Goal: Task Accomplishment & Management: Manage account settings

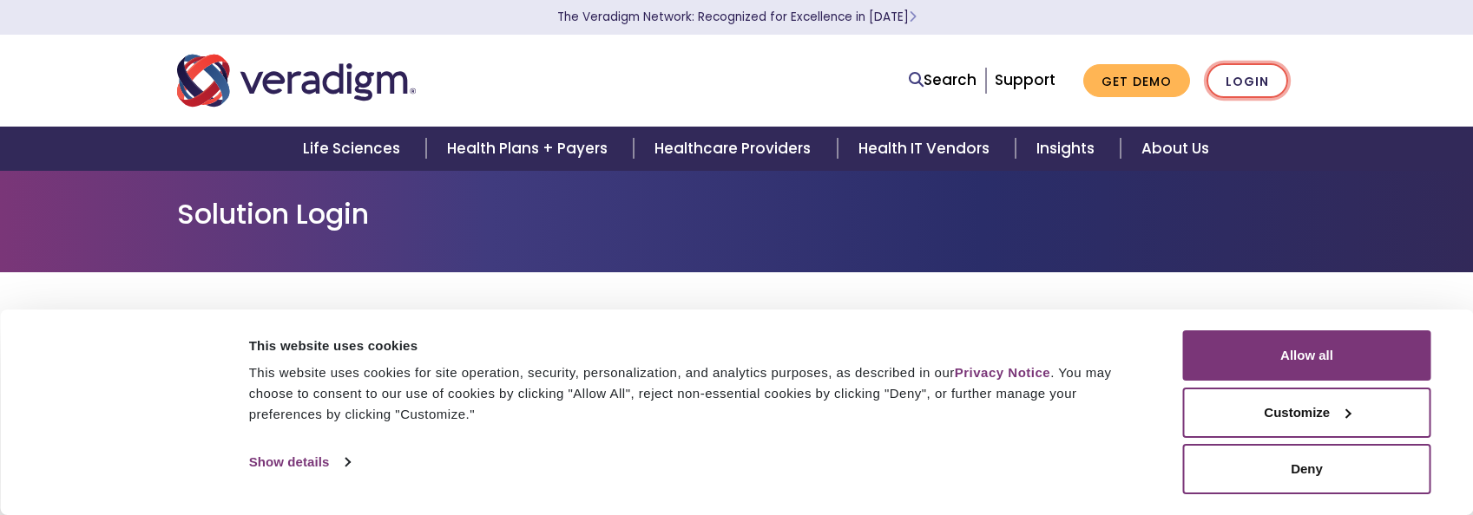
click at [1253, 84] on link "Login" at bounding box center [1247, 81] width 82 height 36
click at [1254, 82] on link "Login" at bounding box center [1247, 81] width 82 height 36
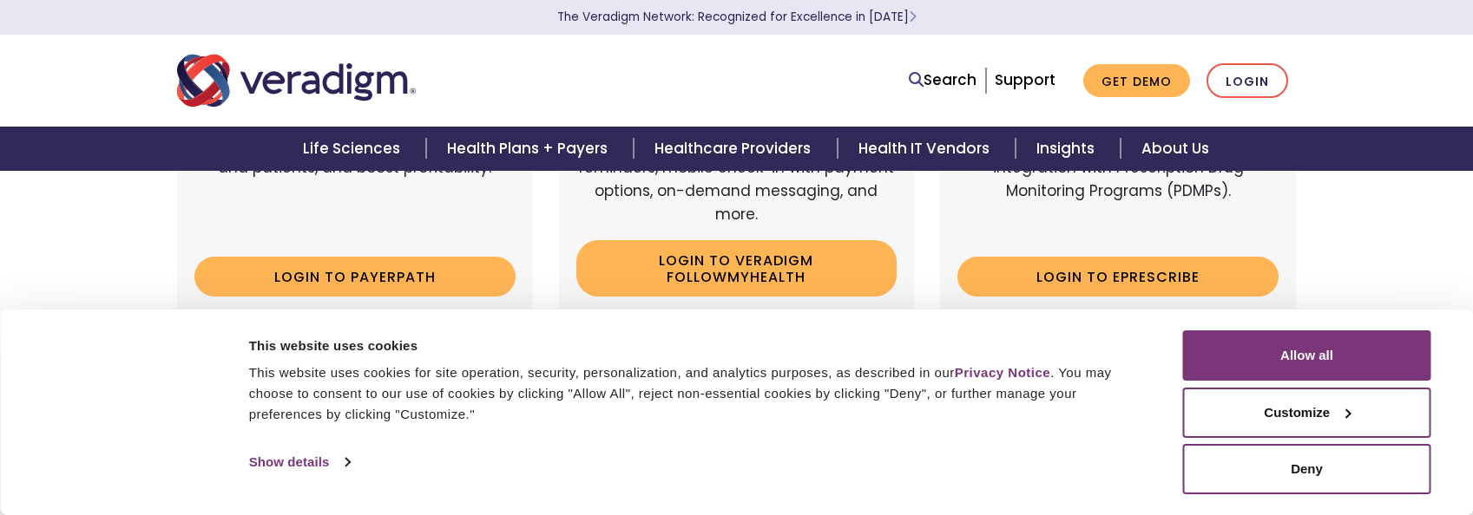
scroll to position [260, 0]
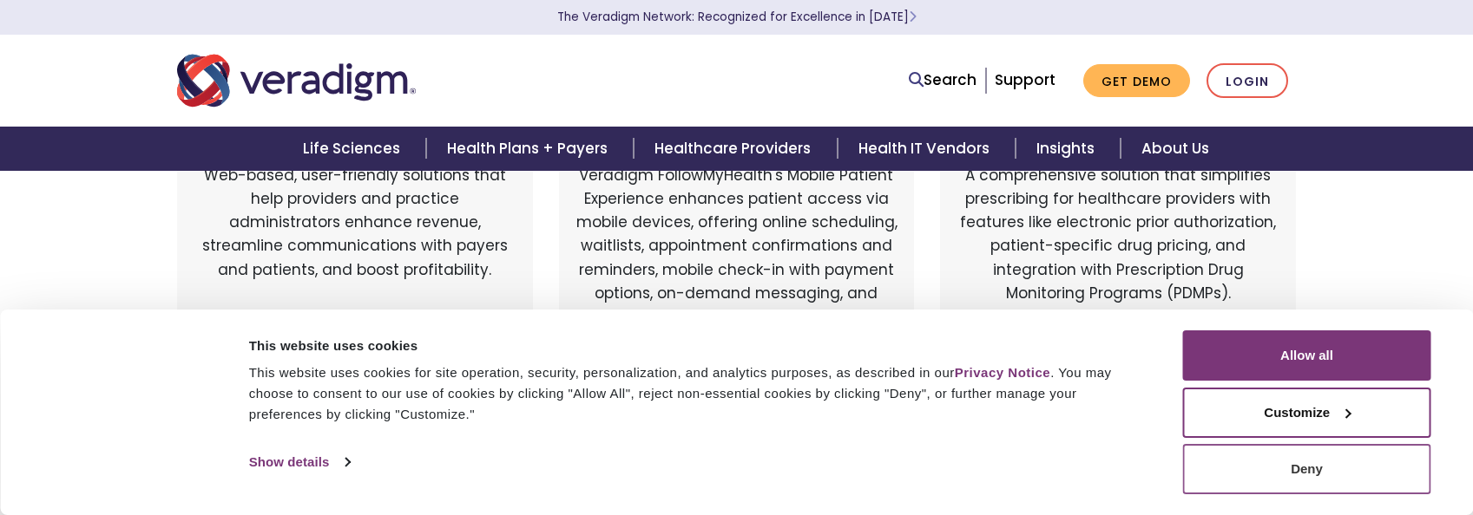
click at [1303, 477] on button "Deny" at bounding box center [1307, 469] width 248 height 50
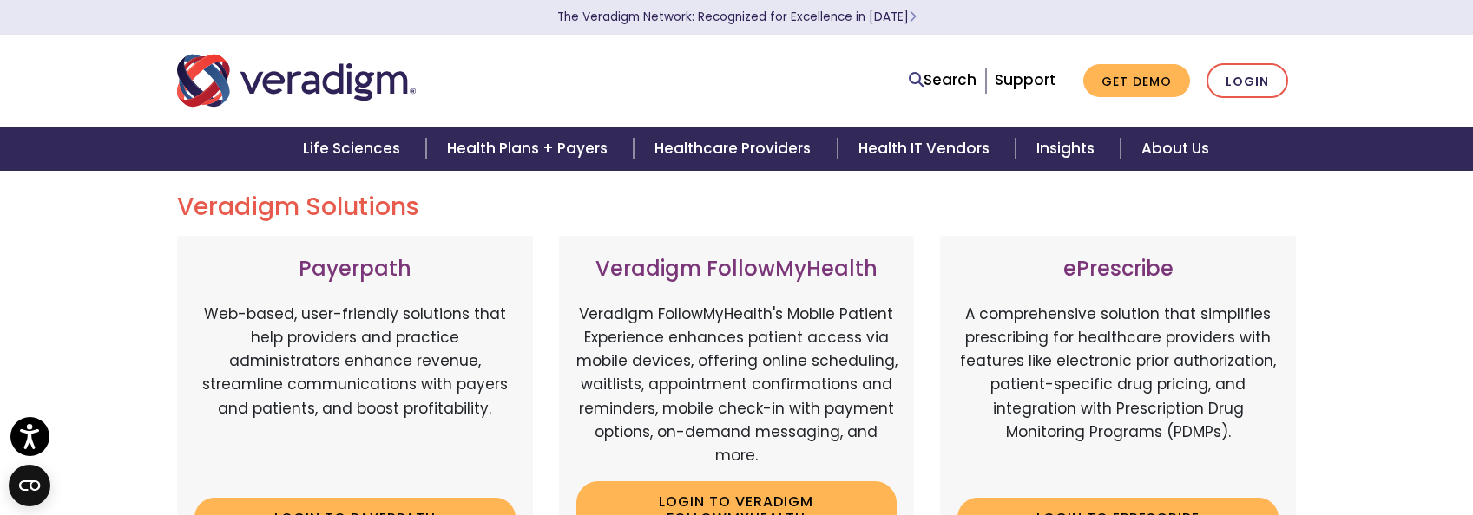
scroll to position [0, 0]
